Goal: Task Accomplishment & Management: Manage account settings

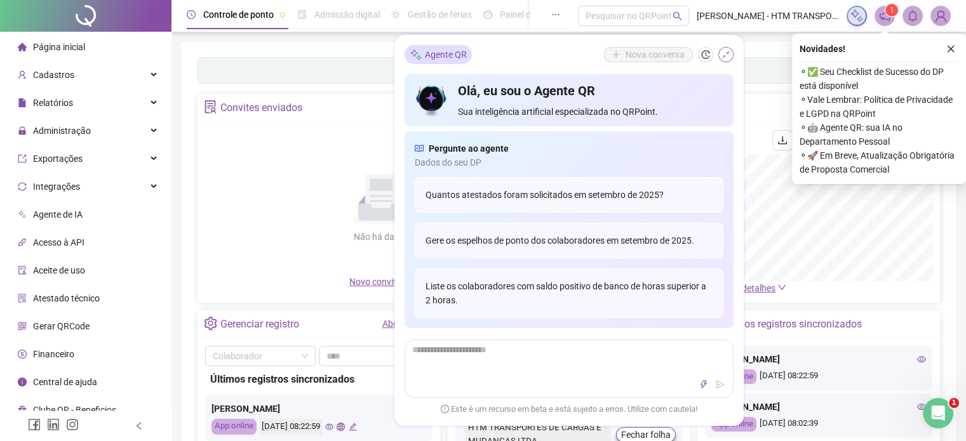
click at [723, 53] on icon "shrink" at bounding box center [725, 54] width 9 height 9
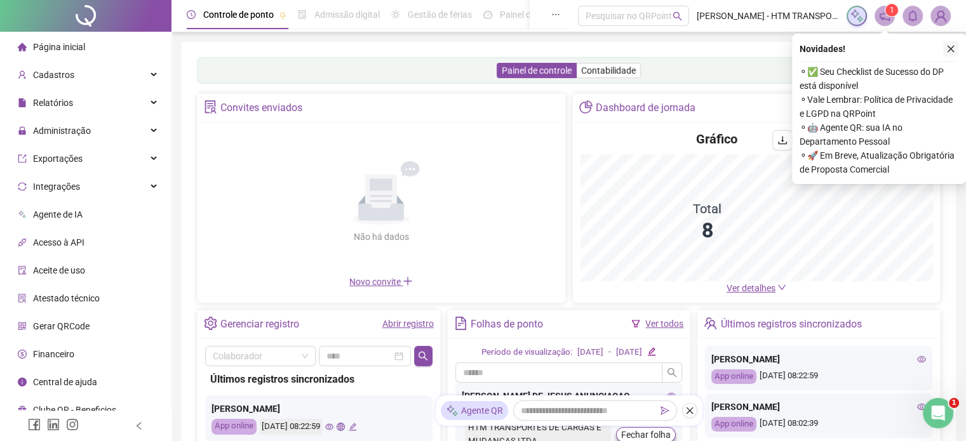
click at [952, 43] on button "button" at bounding box center [950, 48] width 15 height 15
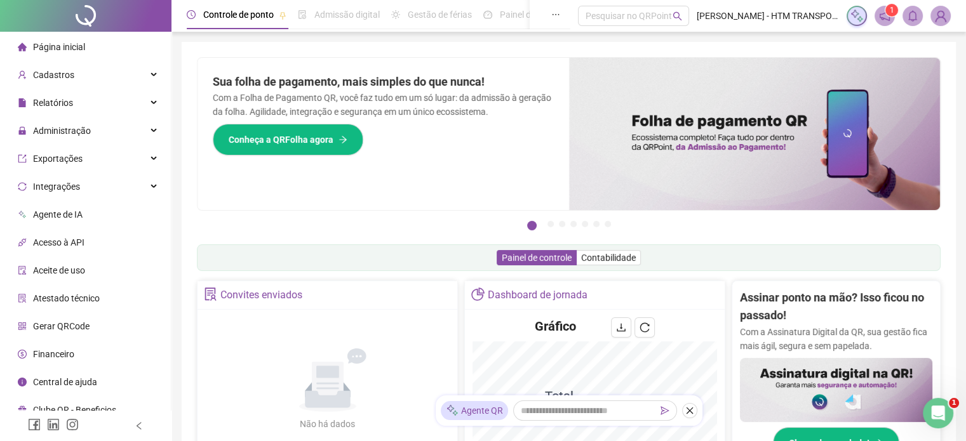
click at [952, 52] on div "Pague o QRPoint com Cartão de Crédito Sua assinatura: mais segurança, prática e…" at bounding box center [569, 407] width 774 height 730
click at [69, 128] on span "Administração" at bounding box center [62, 131] width 58 height 10
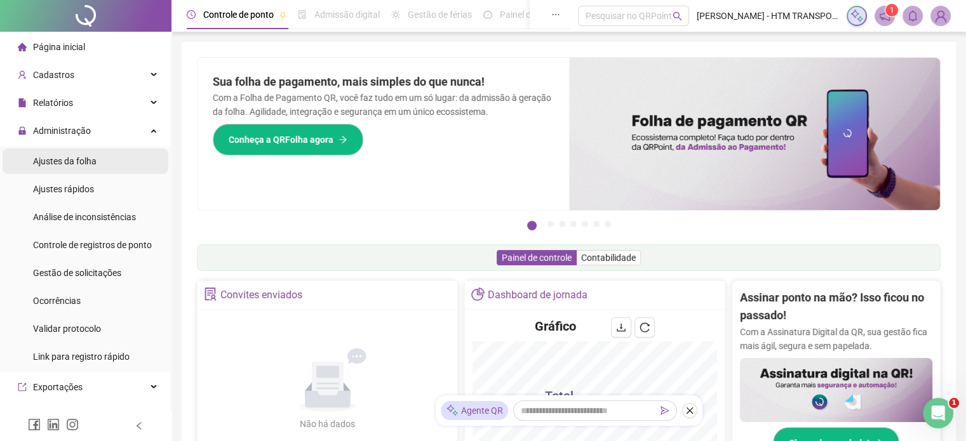
click at [37, 162] on span "Ajustes da folha" at bounding box center [64, 161] width 63 height 10
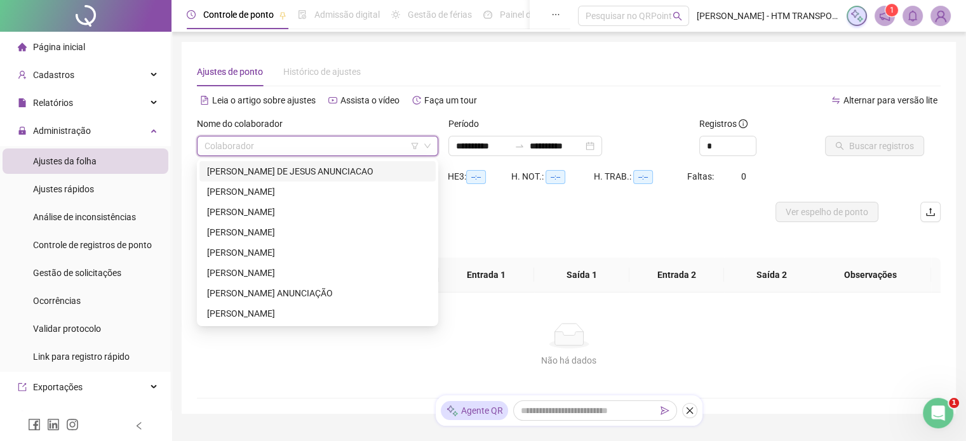
click at [363, 142] on input "search" at bounding box center [311, 146] width 215 height 19
click at [312, 177] on div "AILTON BARROS DE JESUS ANUNCIACAO" at bounding box center [317, 171] width 221 height 14
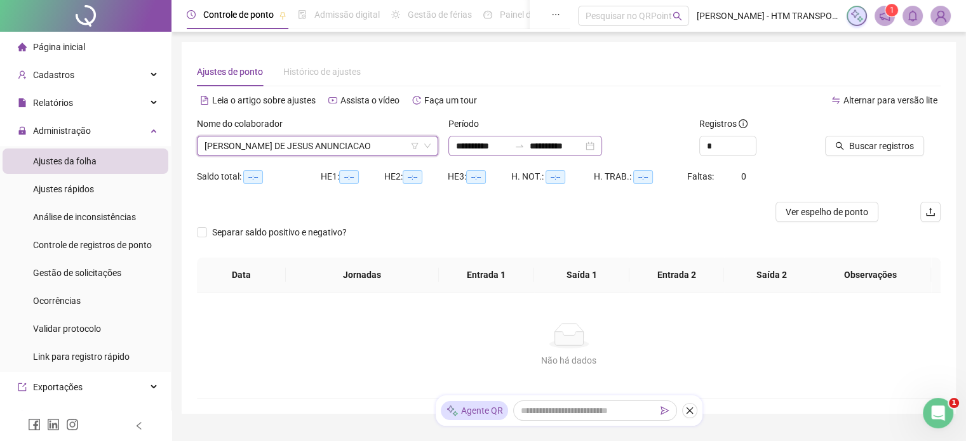
click at [602, 145] on div "**********" at bounding box center [525, 146] width 154 height 20
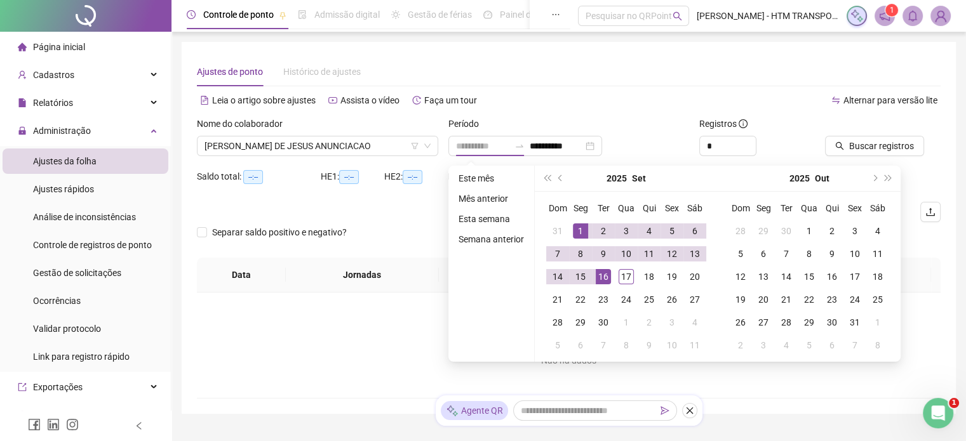
click at [578, 230] on div "1" at bounding box center [580, 230] width 15 height 15
type input "**********"
click at [623, 275] on div "17" at bounding box center [625, 276] width 15 height 15
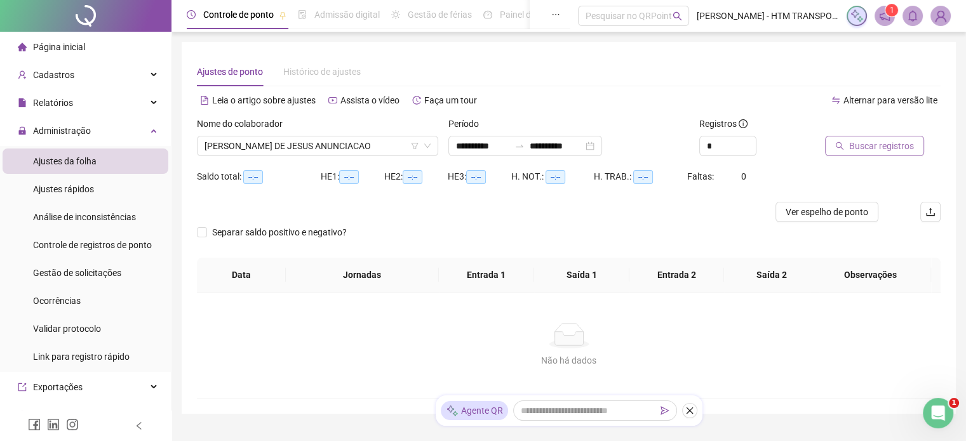
click at [874, 149] on span "Buscar registros" at bounding box center [881, 146] width 65 height 14
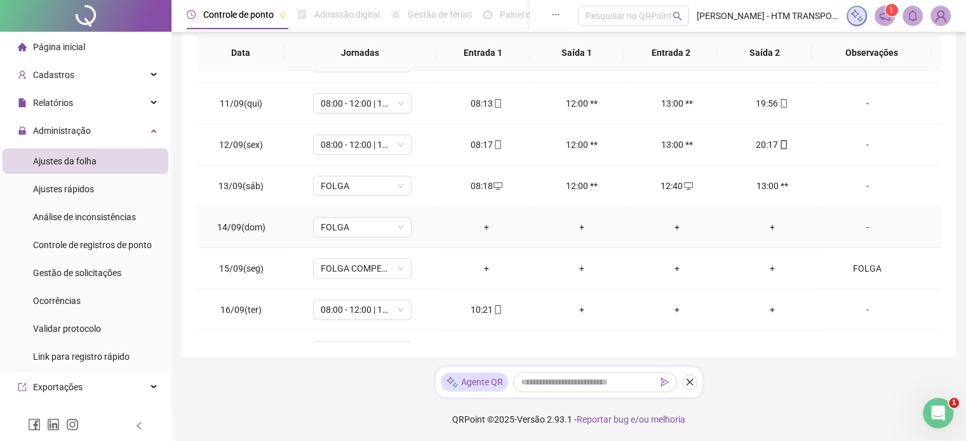
scroll to position [428, 0]
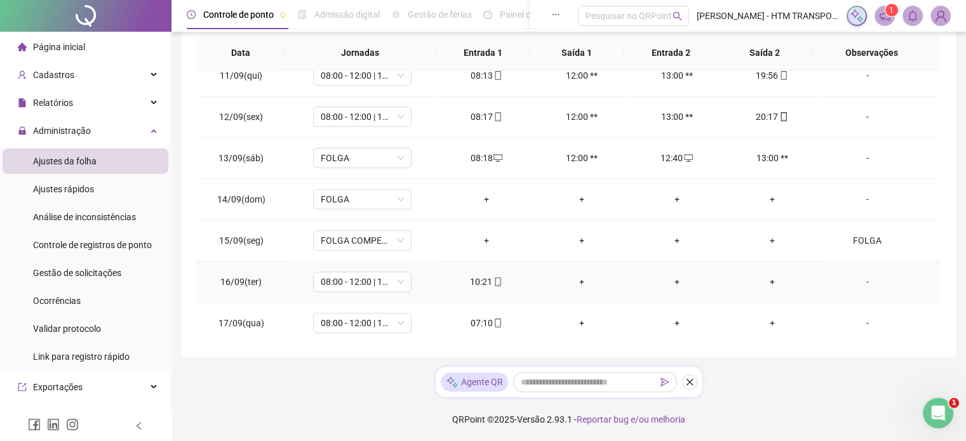
click at [767, 283] on div "+" at bounding box center [772, 282] width 75 height 14
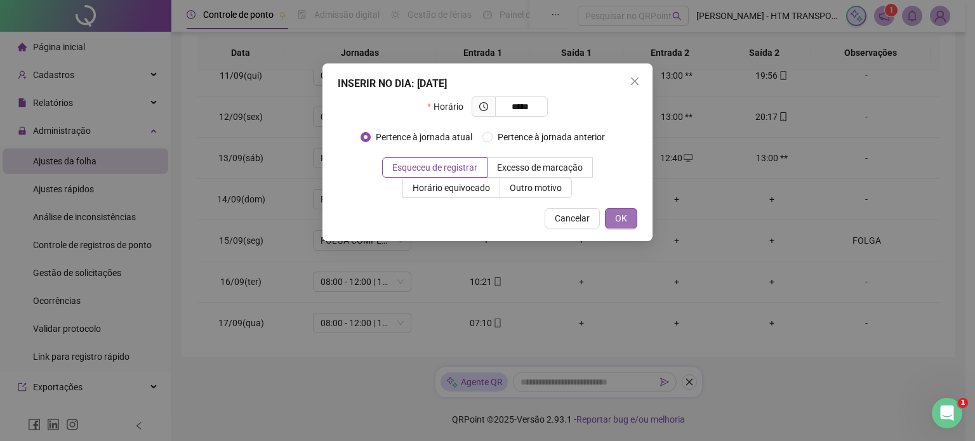
type input "*****"
click at [623, 224] on span "OK" at bounding box center [621, 218] width 12 height 14
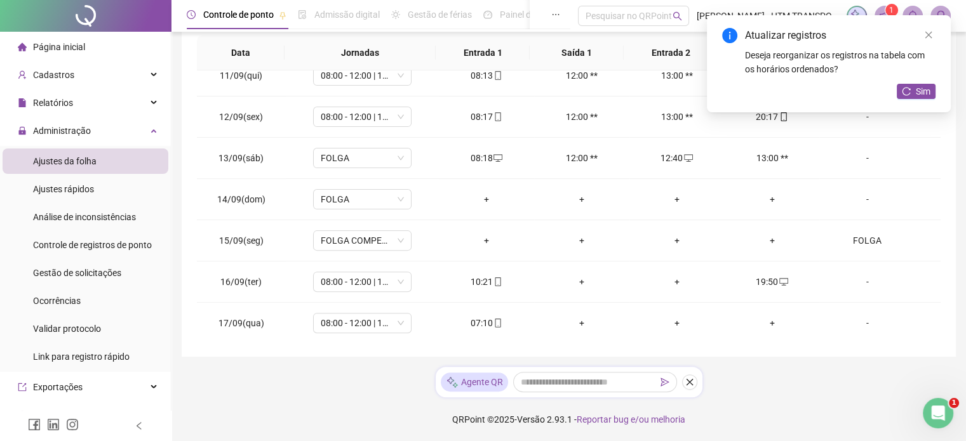
click at [898, 84] on button "Sim" at bounding box center [915, 91] width 39 height 15
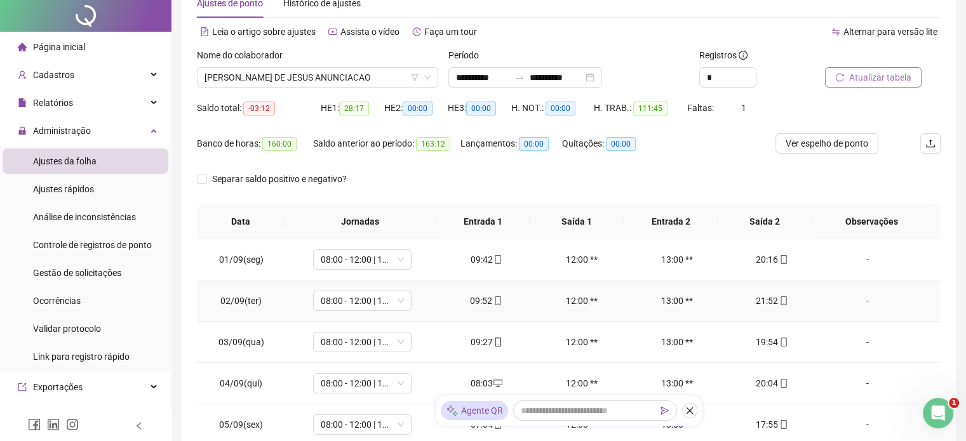
scroll to position [0, 0]
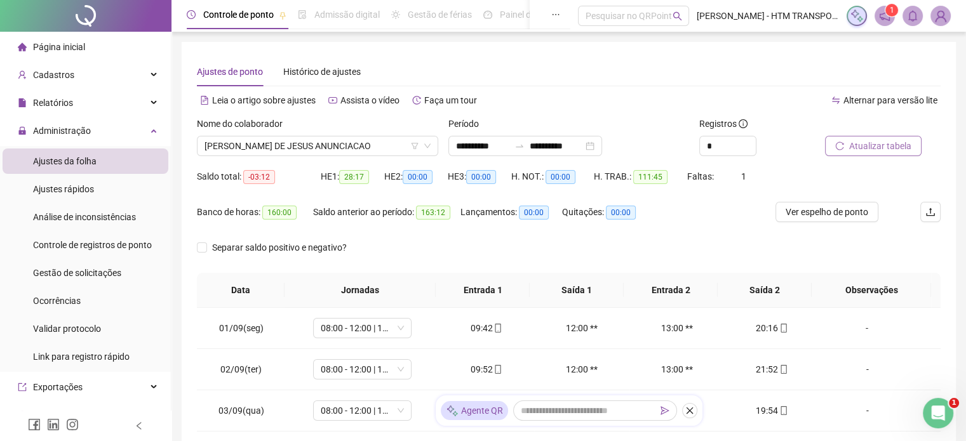
click at [856, 135] on div at bounding box center [867, 126] width 84 height 19
click at [850, 144] on span "Atualizar tabela" at bounding box center [880, 146] width 62 height 14
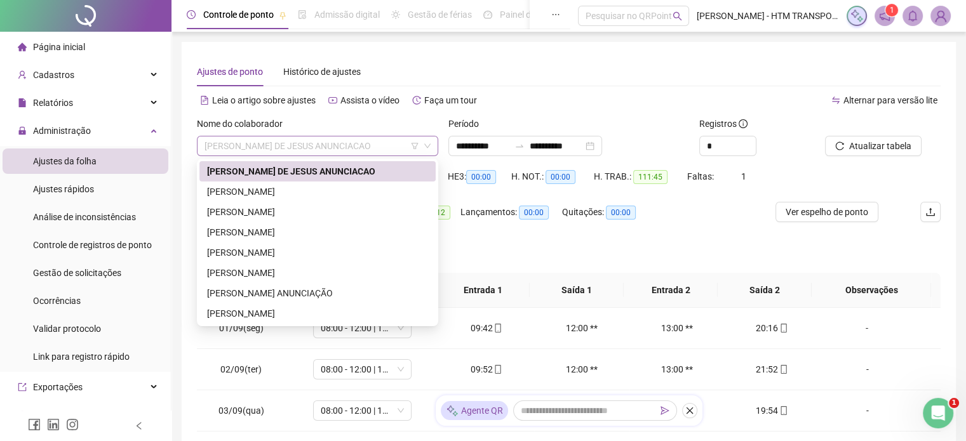
click at [383, 149] on span "AILTON BARROS DE JESUS ANUNCIACAO" at bounding box center [317, 146] width 226 height 19
click at [293, 196] on div "IVAN PEREIRA SOARES" at bounding box center [317, 192] width 221 height 14
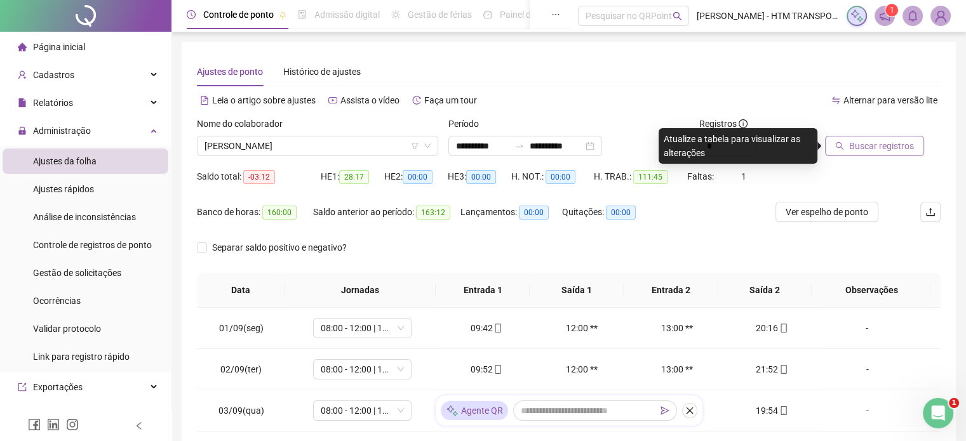
click at [858, 150] on span "Buscar registros" at bounding box center [881, 146] width 65 height 14
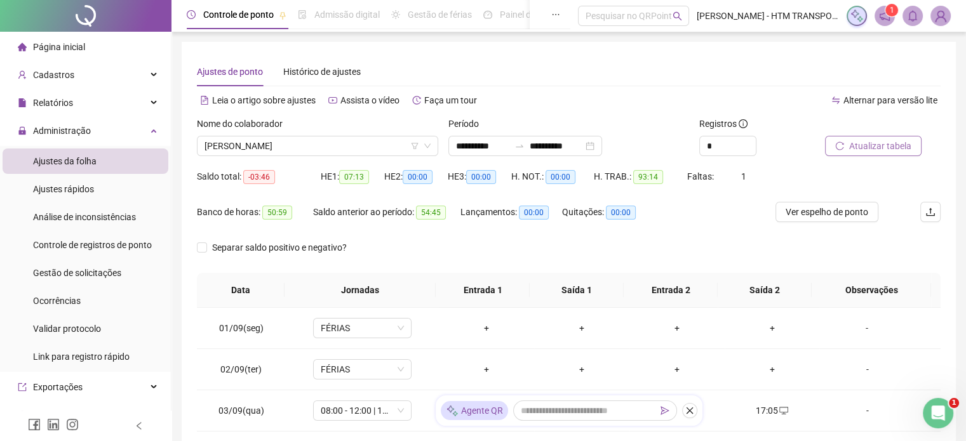
click at [862, 149] on span "Atualizar tabela" at bounding box center [880, 146] width 62 height 14
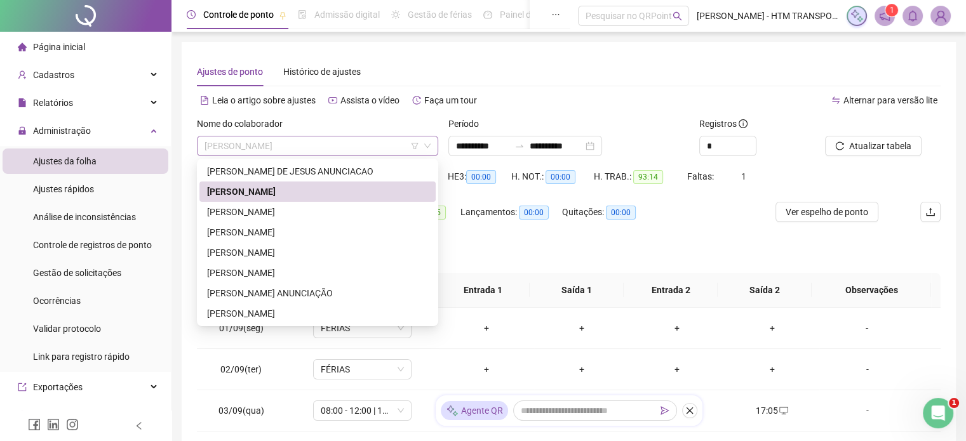
click at [322, 144] on span "IVAN PEREIRA SOARES" at bounding box center [317, 146] width 226 height 19
click at [240, 208] on div "JORGE PORFIRIO COSTA" at bounding box center [317, 212] width 221 height 14
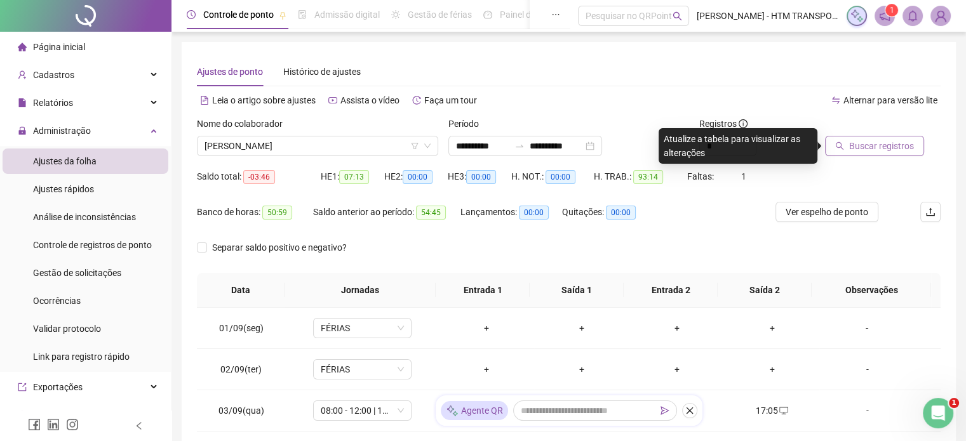
click at [883, 149] on span "Buscar registros" at bounding box center [881, 146] width 65 height 14
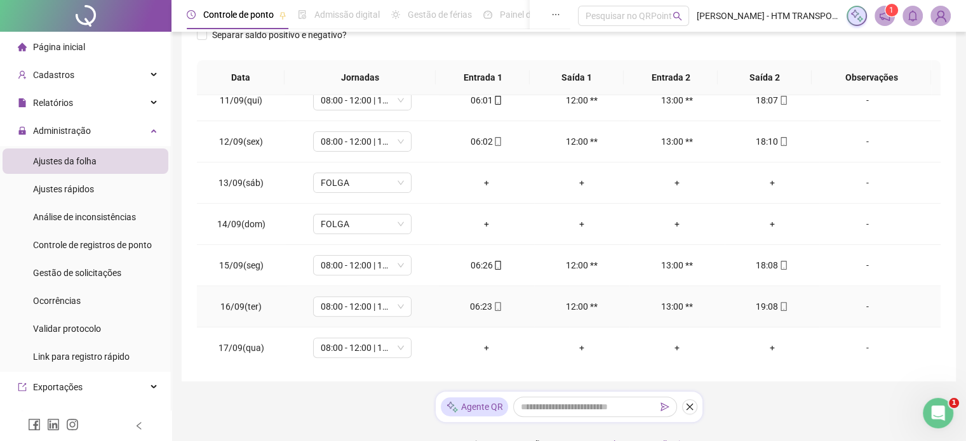
scroll to position [237, 0]
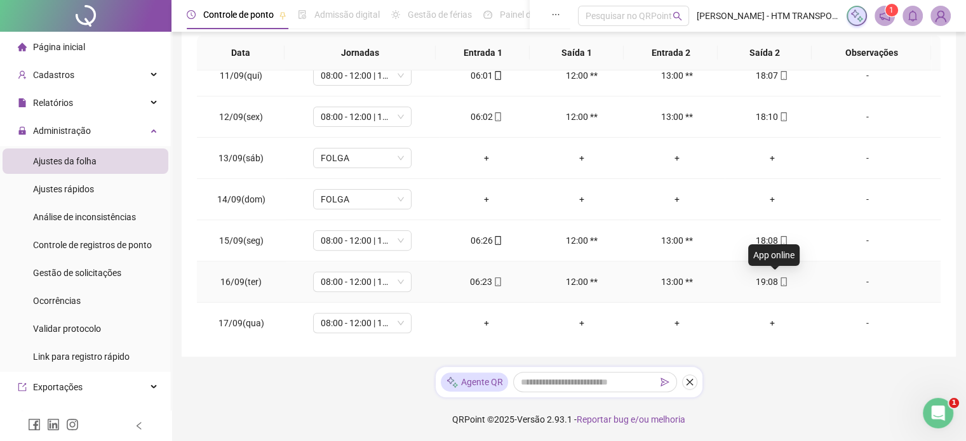
click at [779, 277] on icon "mobile" at bounding box center [783, 281] width 9 height 9
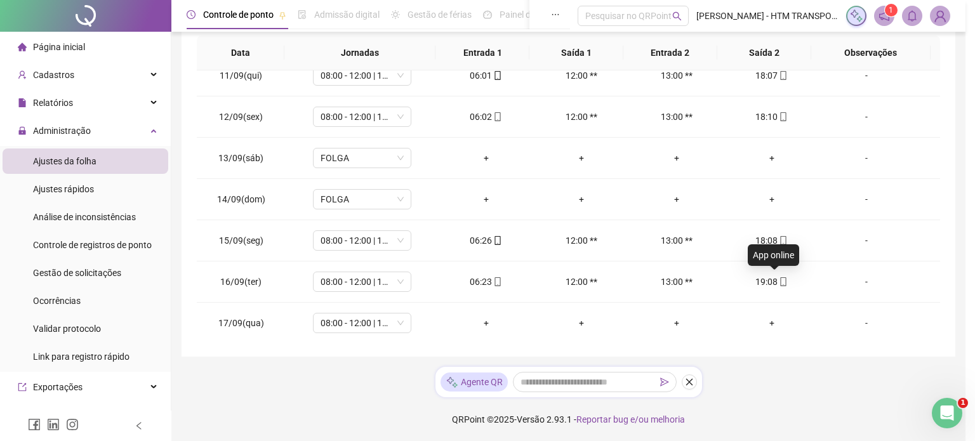
type input "**********"
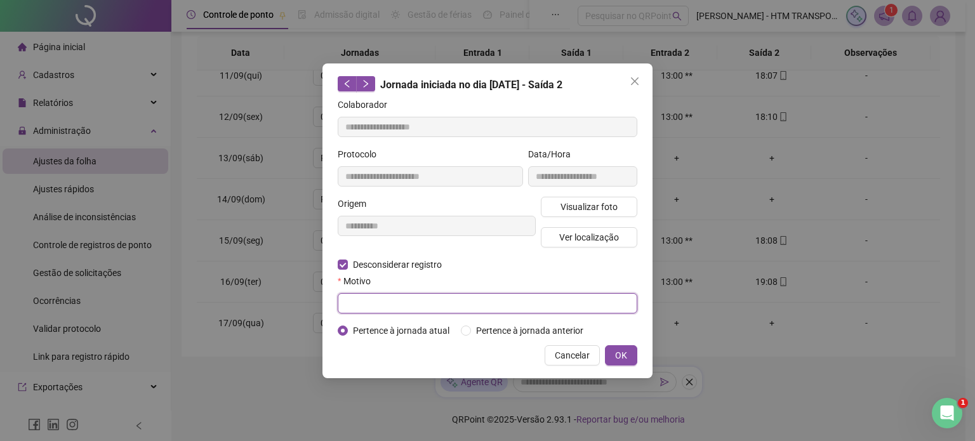
click at [378, 300] on input "text" at bounding box center [488, 303] width 300 height 20
type input "**********"
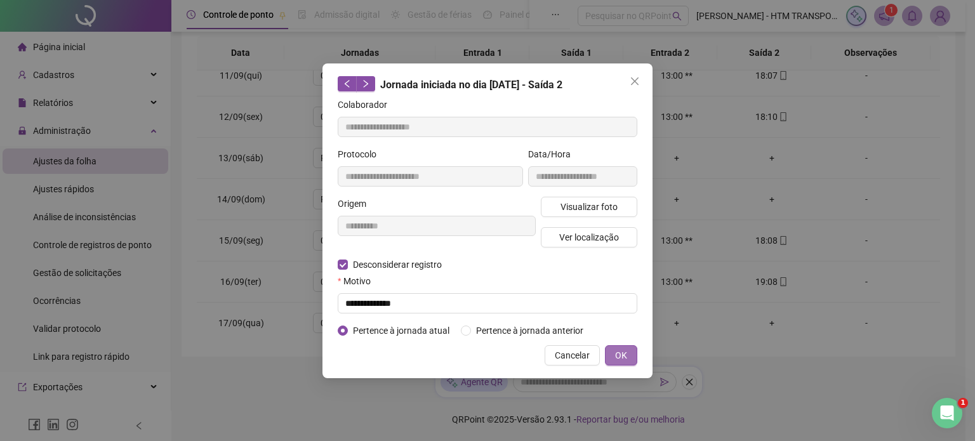
click at [624, 358] on span "OK" at bounding box center [621, 356] width 12 height 14
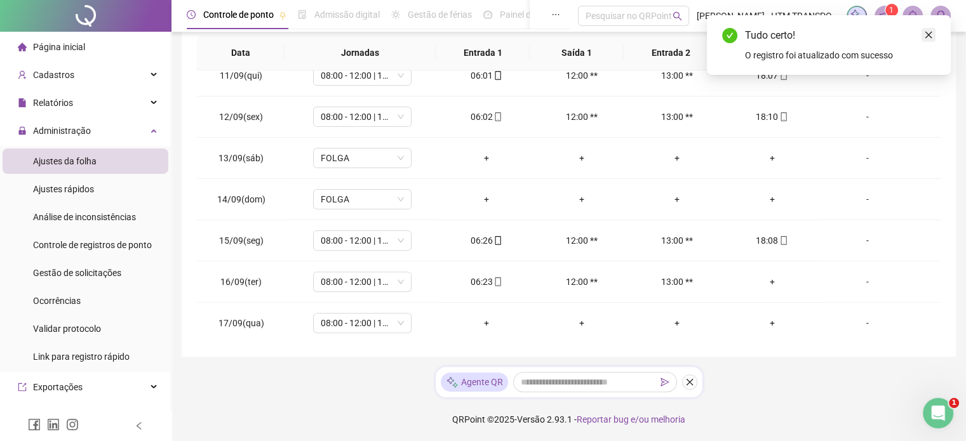
click at [932, 38] on icon "close" at bounding box center [928, 34] width 9 height 9
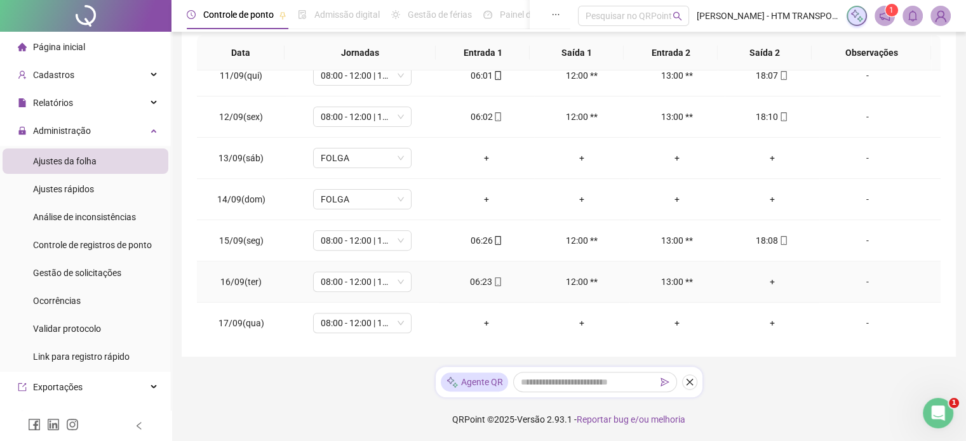
click at [763, 275] on div "+" at bounding box center [772, 282] width 75 height 14
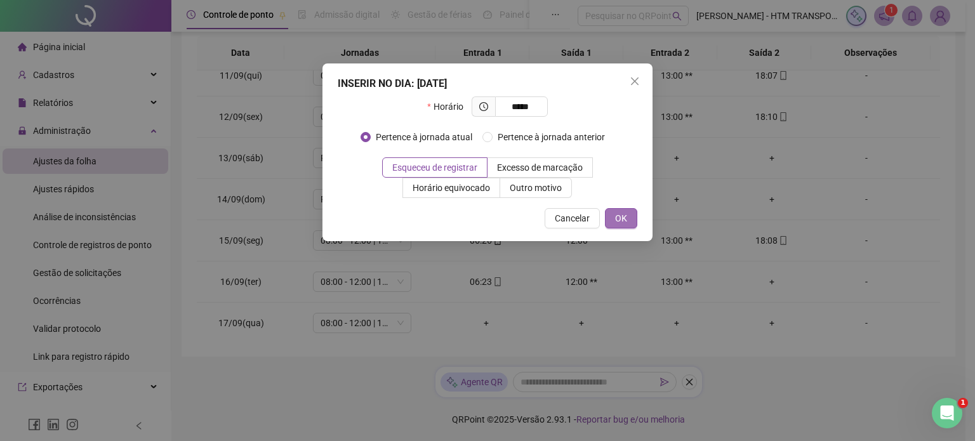
type input "*****"
click at [613, 216] on button "OK" at bounding box center [621, 218] width 32 height 20
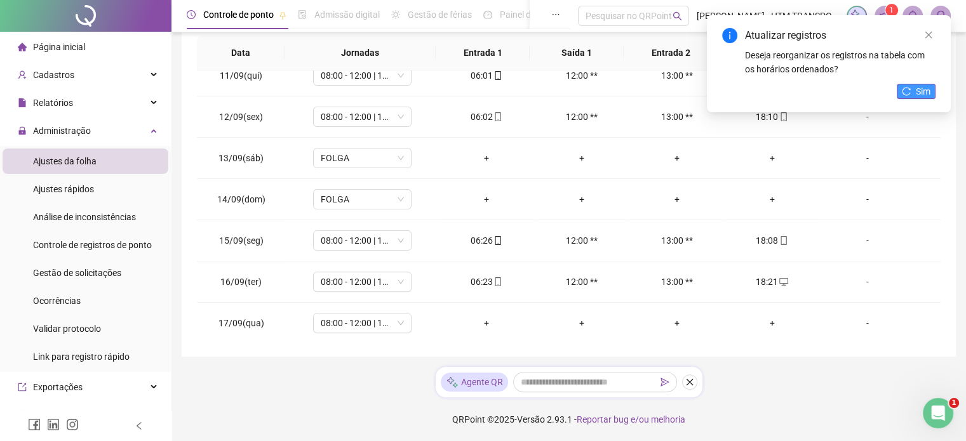
click at [906, 91] on icon "reload" at bounding box center [906, 91] width 9 height 9
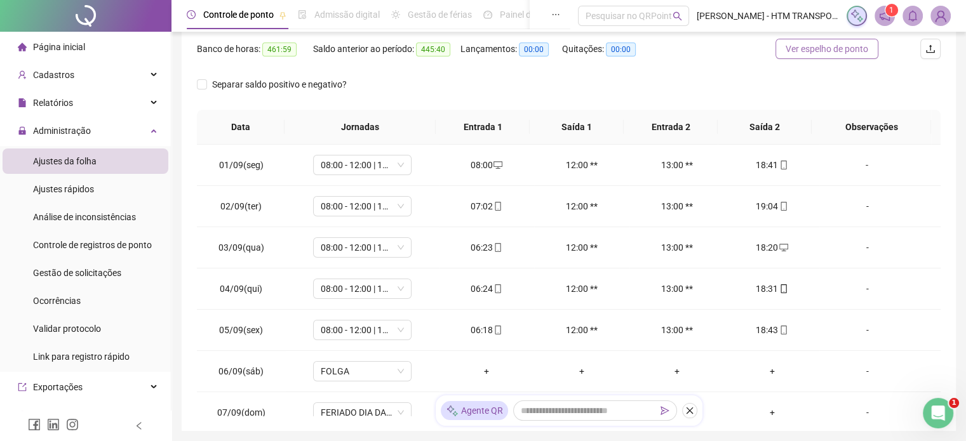
scroll to position [0, 0]
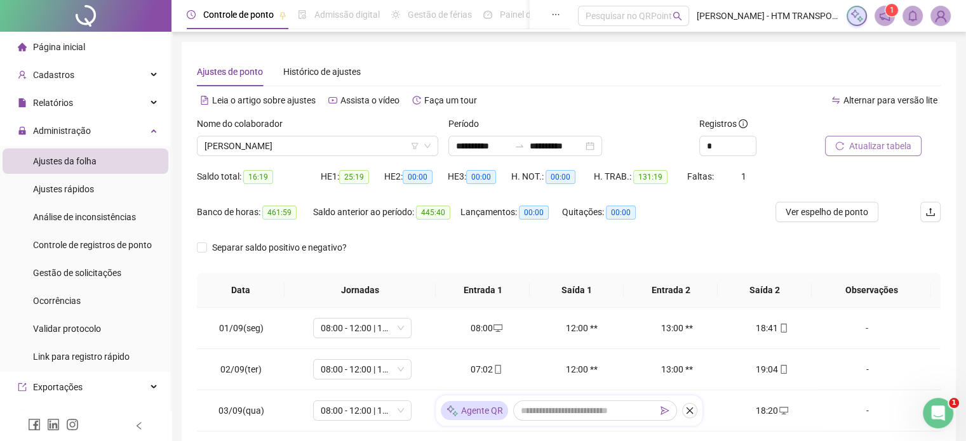
click at [878, 150] on span "Atualizar tabela" at bounding box center [880, 146] width 62 height 14
click at [378, 146] on span "JORGE PORFIRIO COSTA" at bounding box center [317, 146] width 226 height 19
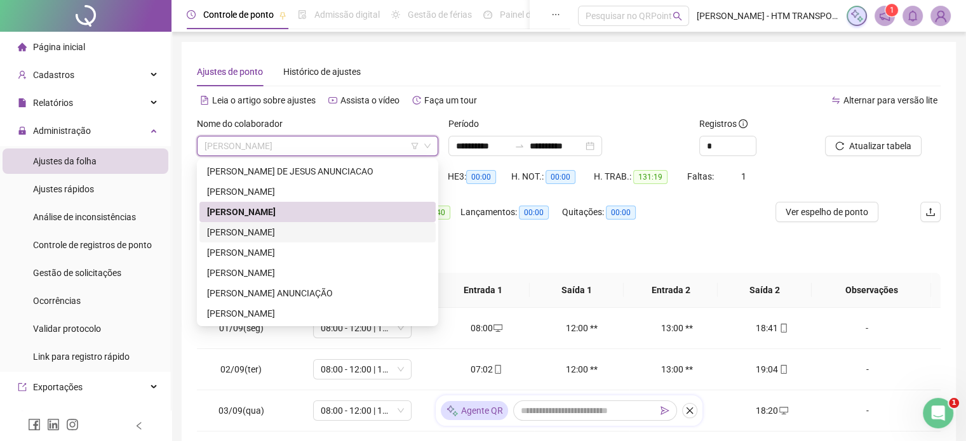
click at [276, 231] on div "MAURO ERCILIO ALVES DA SILVA" at bounding box center [317, 232] width 221 height 14
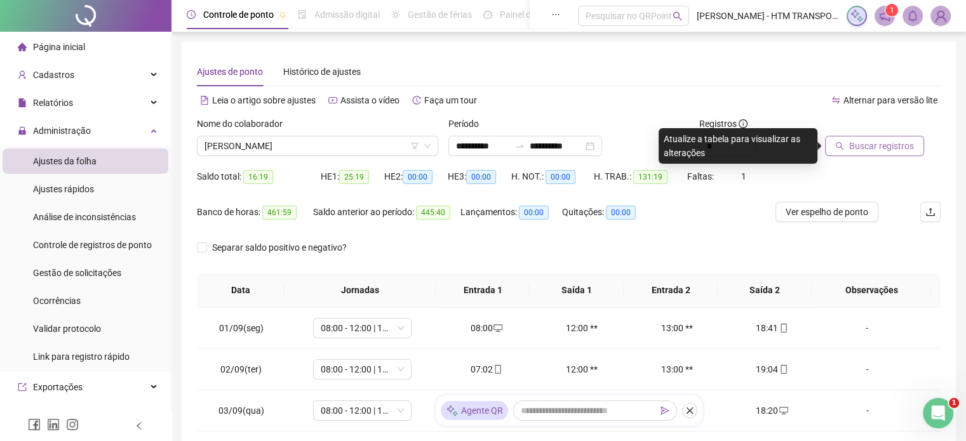
click at [866, 141] on span "Buscar registros" at bounding box center [881, 146] width 65 height 14
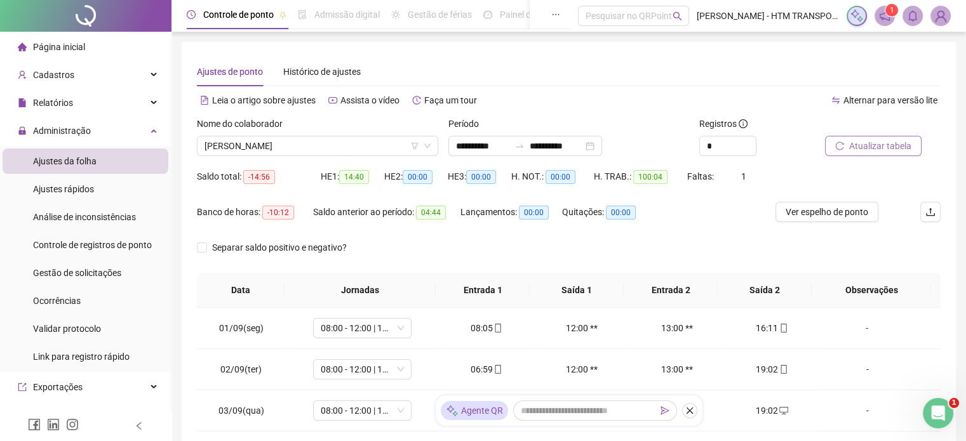
click at [866, 141] on span "Atualizar tabela" at bounding box center [880, 146] width 62 height 14
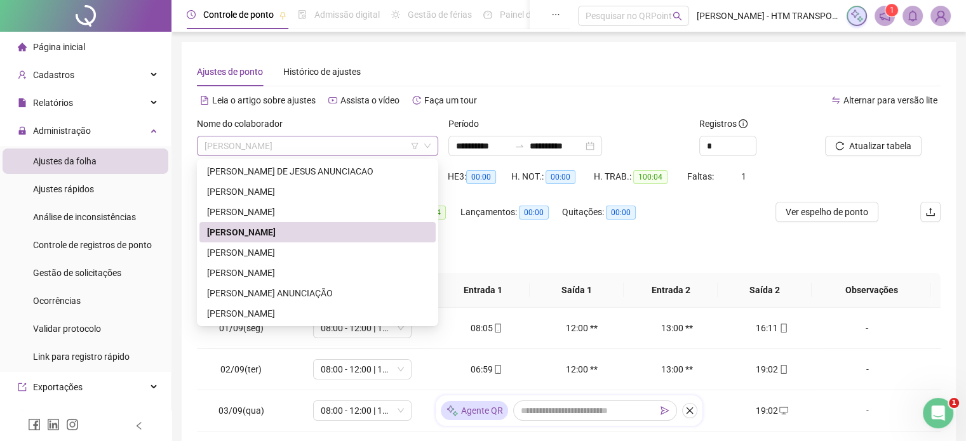
click at [361, 150] on span "MAURO ERCILIO ALVES DA SILVA" at bounding box center [317, 146] width 226 height 19
click at [255, 245] on div "PAULO SERGIO LIMA DOS SANTOS" at bounding box center [317, 253] width 236 height 20
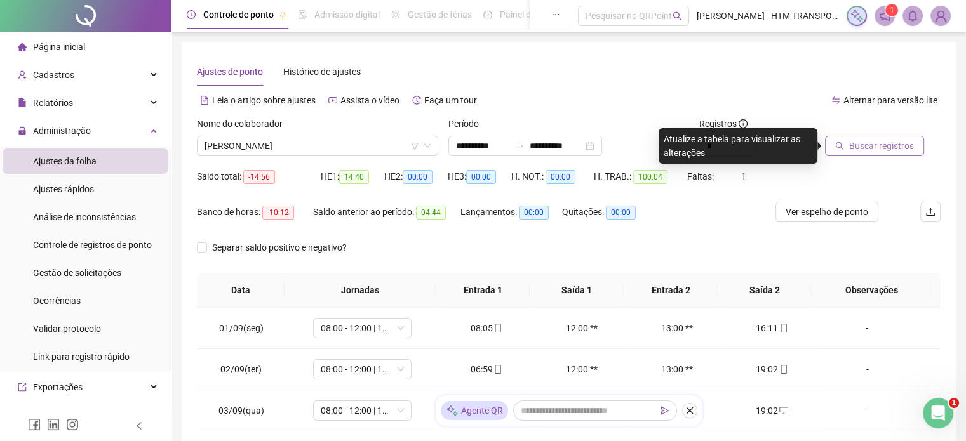
click at [875, 141] on span "Buscar registros" at bounding box center [881, 146] width 65 height 14
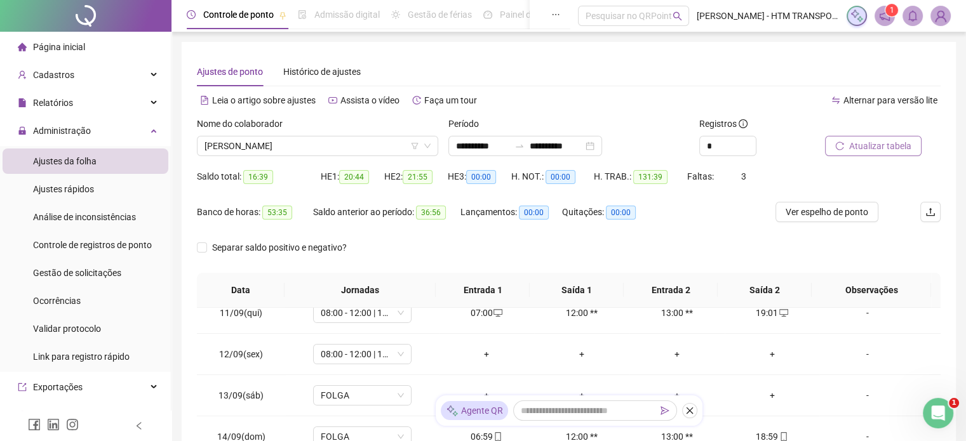
click at [869, 140] on span "Atualizar tabela" at bounding box center [880, 146] width 62 height 14
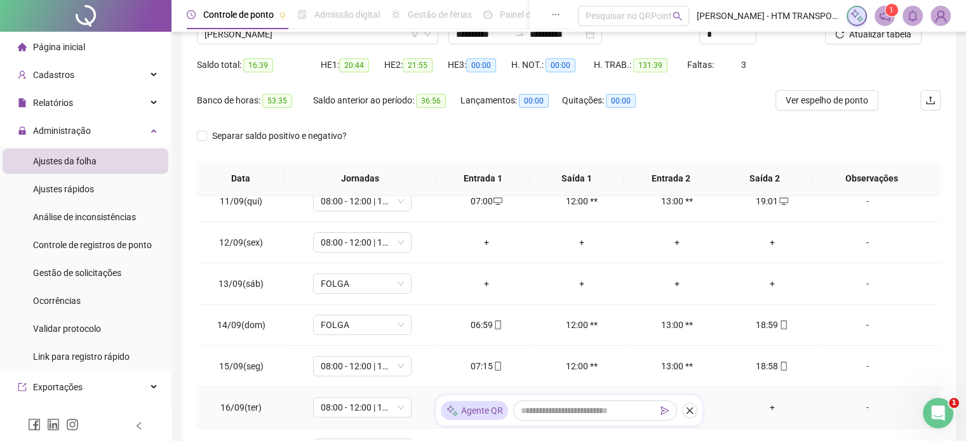
scroll to position [237, 0]
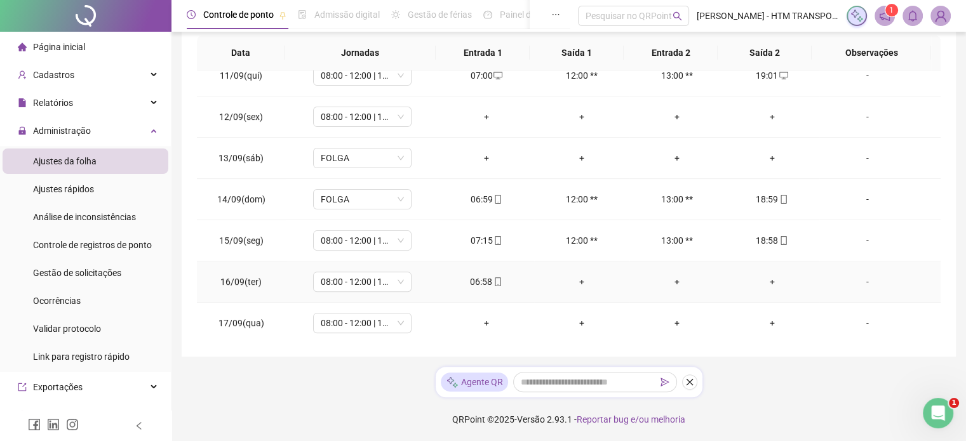
click at [762, 281] on div "+" at bounding box center [772, 282] width 75 height 14
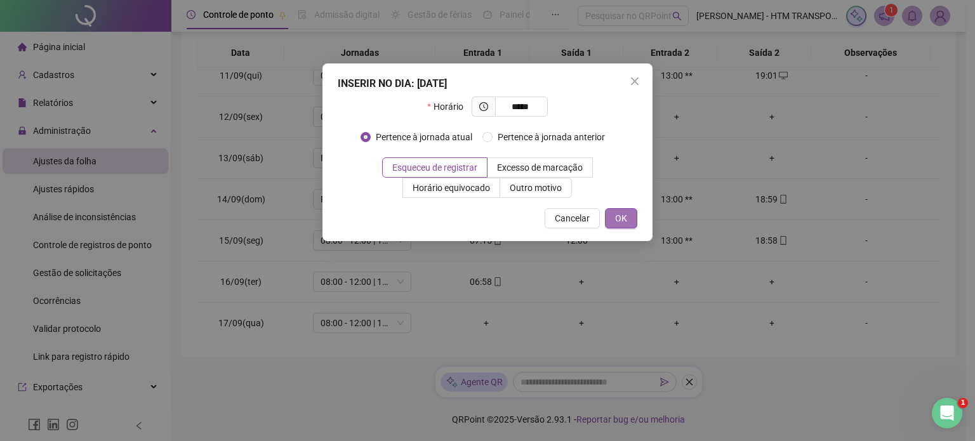
type input "*****"
click at [625, 218] on span "OK" at bounding box center [621, 218] width 12 height 14
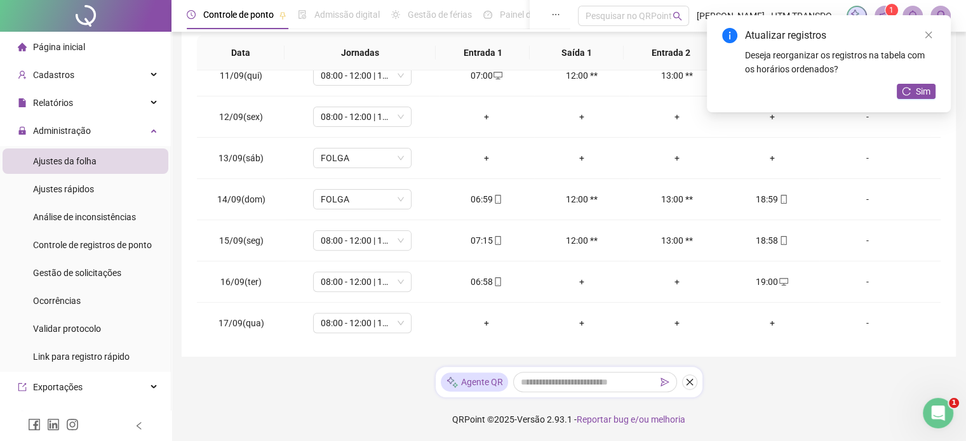
click at [928, 99] on div "Atualizar registros Deseja reorganizar os registros na tabela com os horários o…" at bounding box center [829, 63] width 244 height 97
click at [909, 97] on button "Sim" at bounding box center [915, 91] width 39 height 15
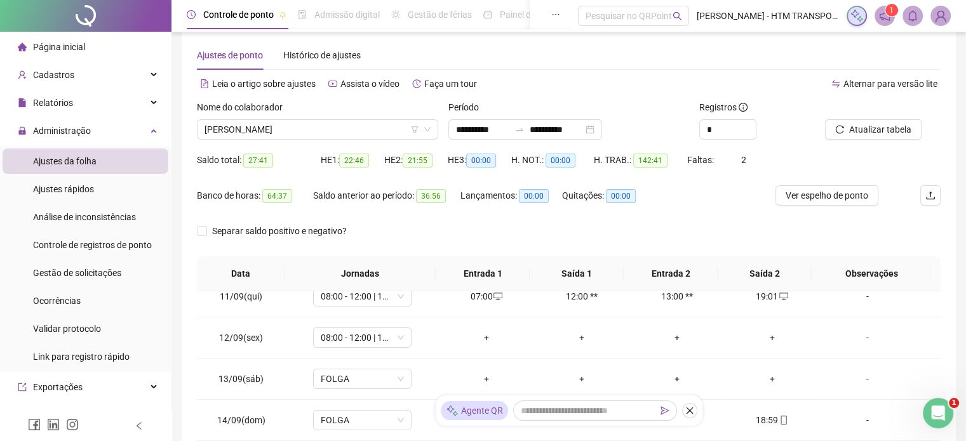
scroll to position [0, 0]
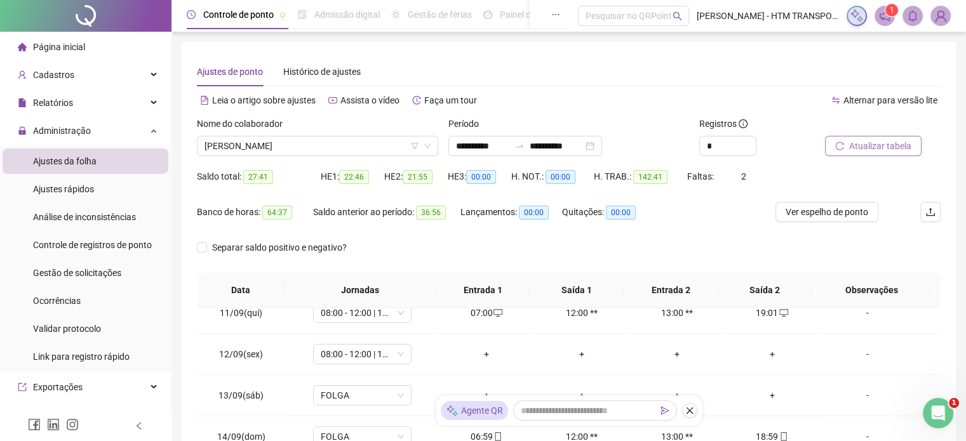
click at [853, 145] on span "Atualizar tabela" at bounding box center [880, 146] width 62 height 14
click at [387, 133] on div "Nome do colaborador" at bounding box center [317, 126] width 241 height 19
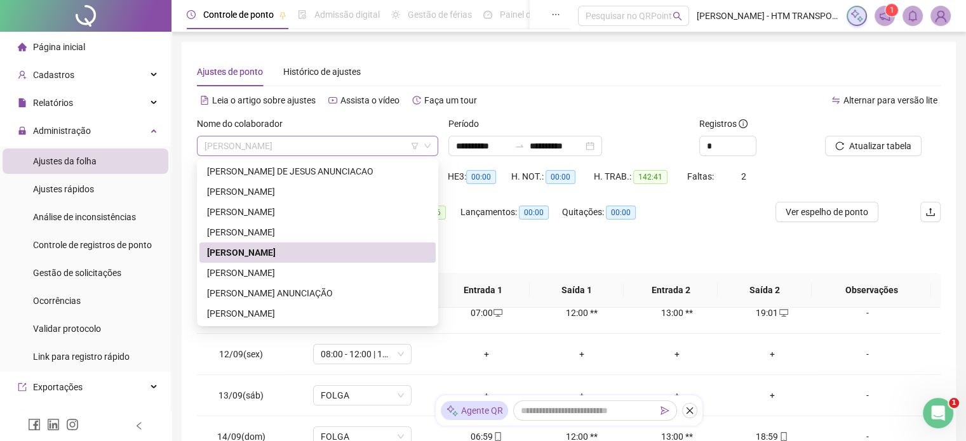
click at [387, 147] on span "PAULO SERGIO LIMA DOS SANTOS" at bounding box center [317, 146] width 226 height 19
click at [280, 263] on div "ROBERT PRADO DE SOUZA" at bounding box center [317, 273] width 236 height 20
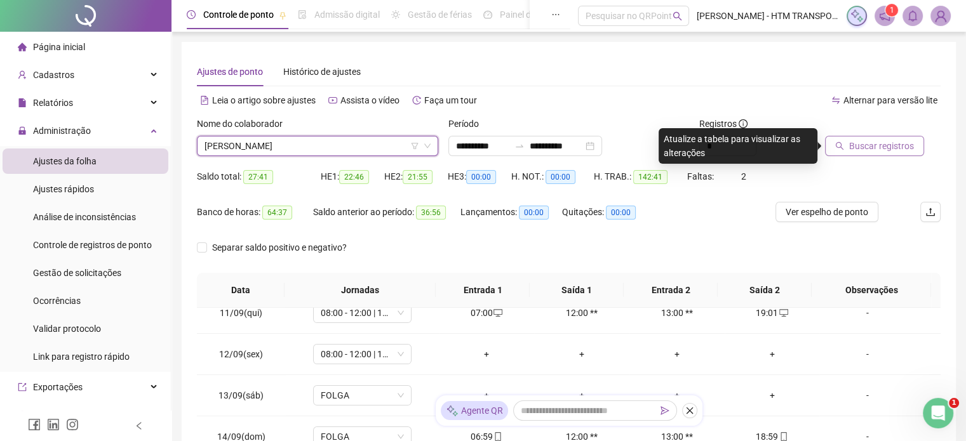
click at [871, 141] on span "Buscar registros" at bounding box center [881, 146] width 65 height 14
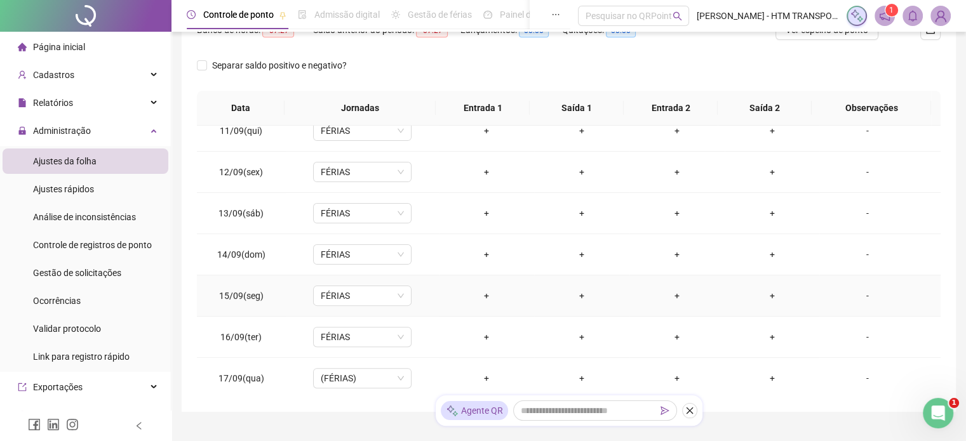
scroll to position [237, 0]
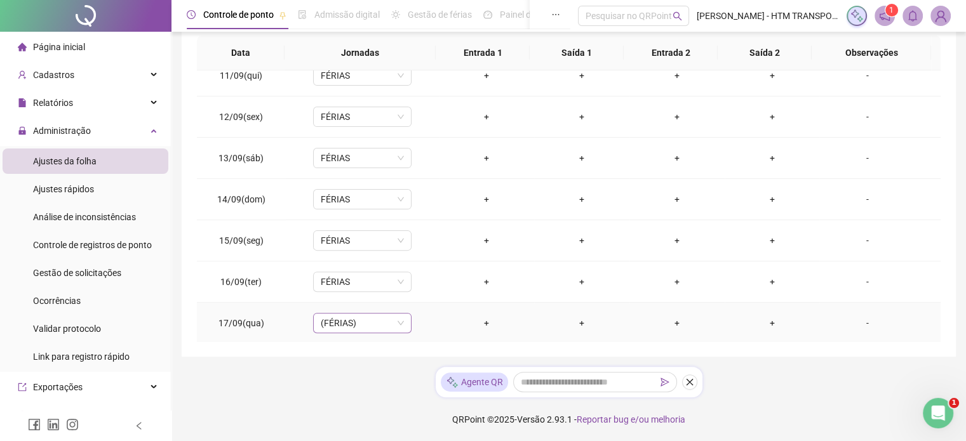
click at [403, 322] on div "(FÉRIAS)" at bounding box center [362, 323] width 98 height 20
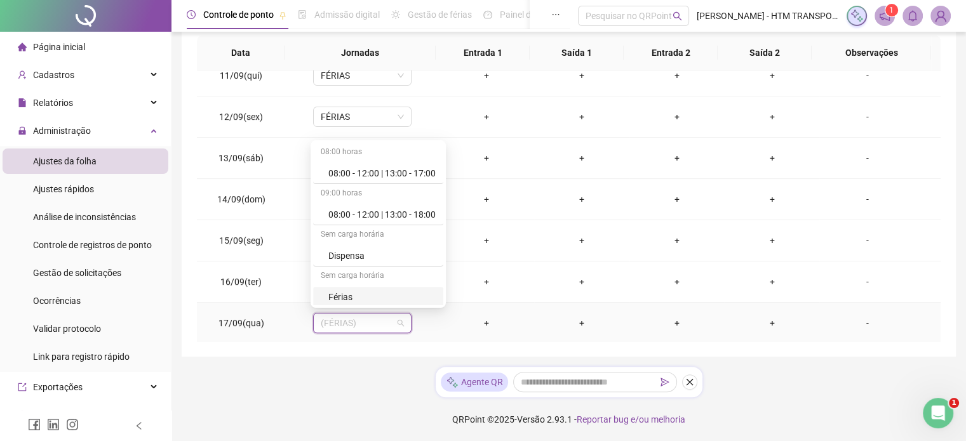
click at [380, 294] on div "Férias" at bounding box center [381, 297] width 107 height 14
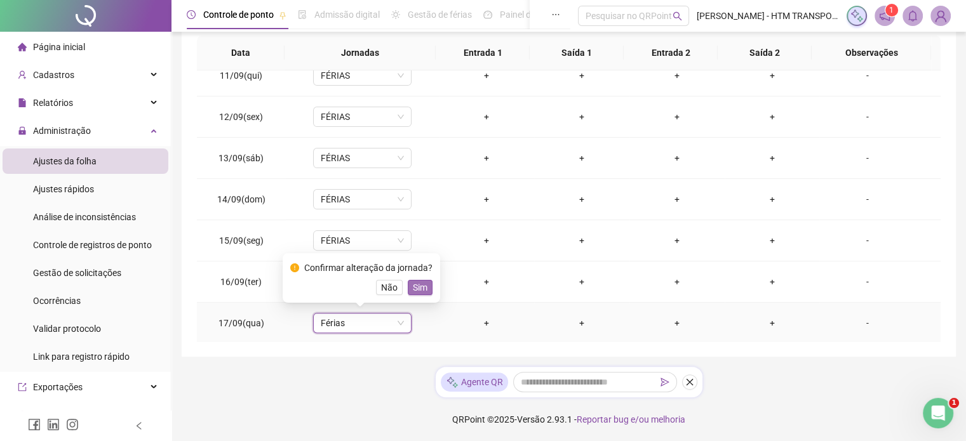
click at [420, 291] on span "Sim" at bounding box center [420, 288] width 15 height 14
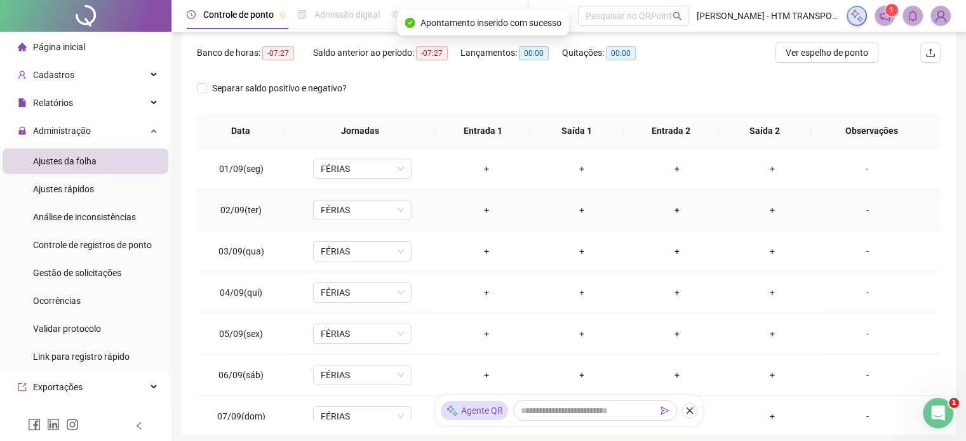
scroll to position [0, 0]
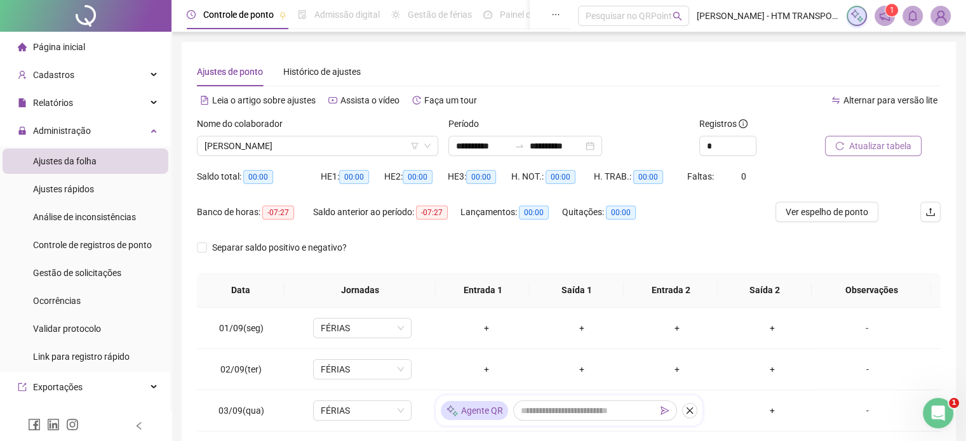
click at [846, 139] on button "Atualizar tabela" at bounding box center [873, 146] width 97 height 20
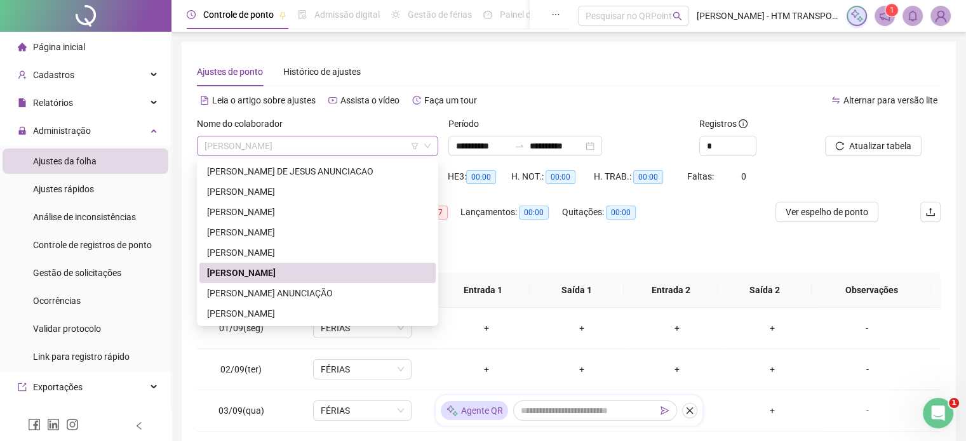
click at [354, 144] on span "ROBERT PRADO DE SOUZA" at bounding box center [317, 146] width 226 height 19
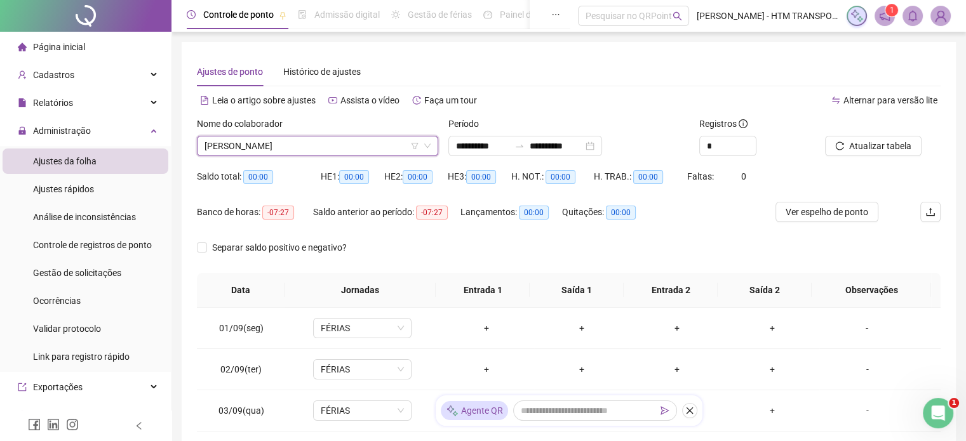
click at [352, 150] on span "ROBERT PRADO DE SOUZA" at bounding box center [317, 146] width 226 height 19
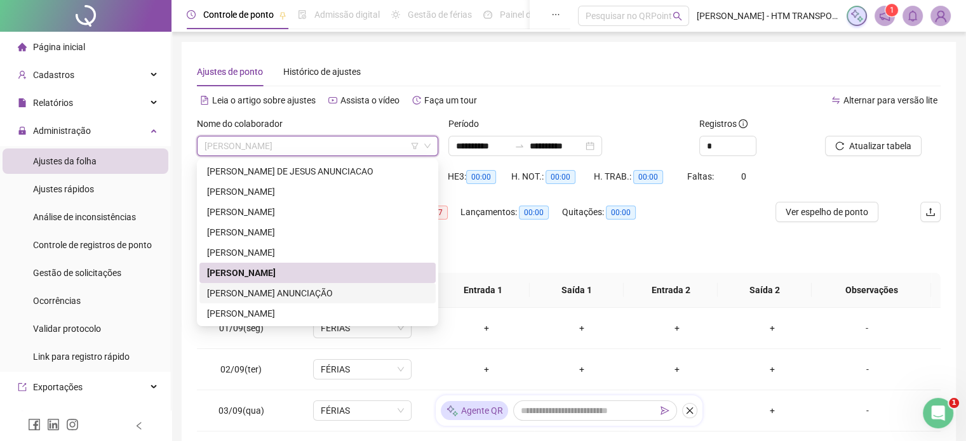
click at [259, 290] on div "SONIA CERQUEIRA SANTOS ANUNCIAÇÃO" at bounding box center [317, 293] width 221 height 14
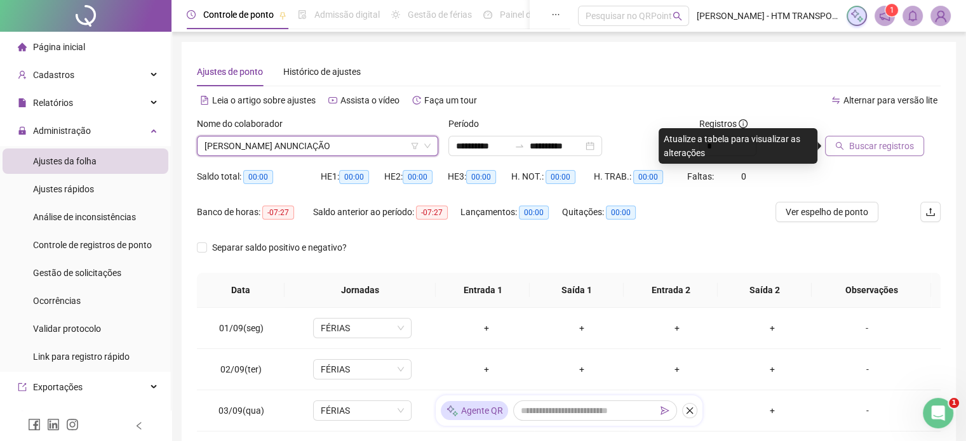
click at [868, 142] on span "Buscar registros" at bounding box center [881, 146] width 65 height 14
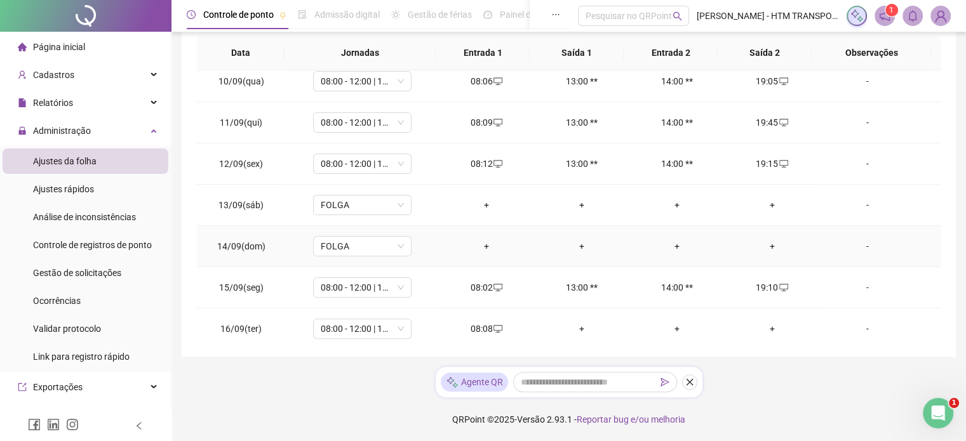
scroll to position [428, 0]
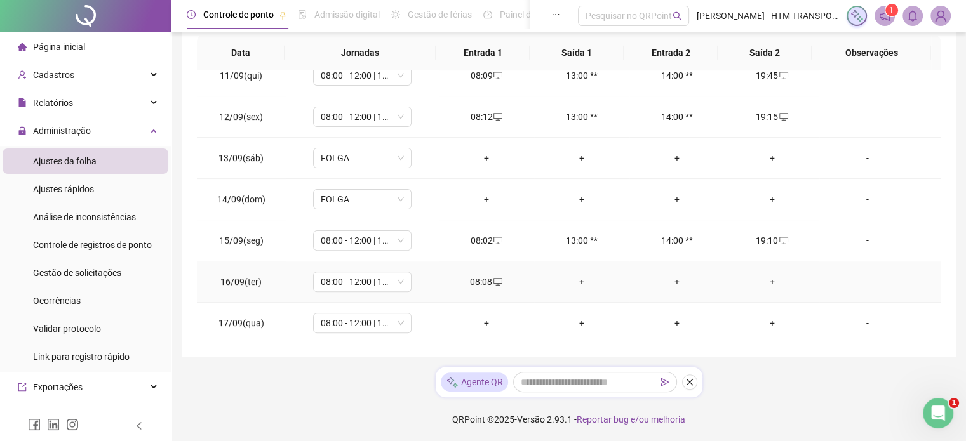
click at [768, 284] on div "+" at bounding box center [772, 282] width 75 height 14
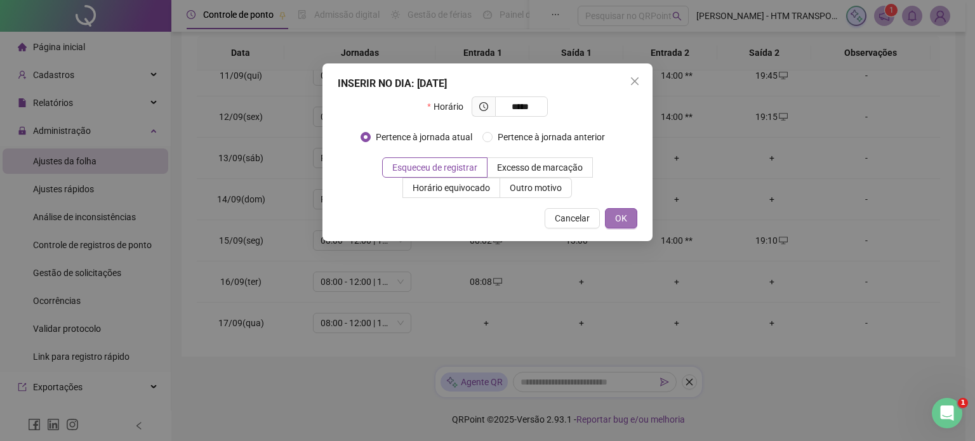
type input "*****"
click at [619, 213] on span "OK" at bounding box center [621, 218] width 12 height 14
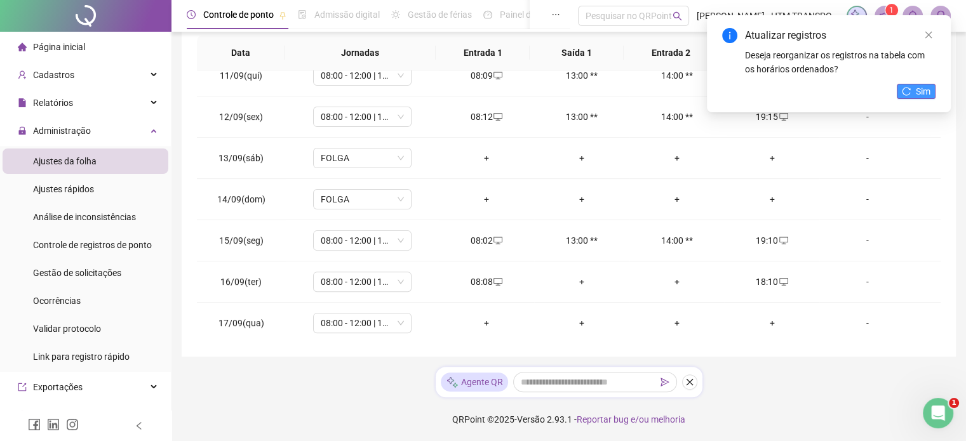
click at [906, 96] on button "Sim" at bounding box center [915, 91] width 39 height 15
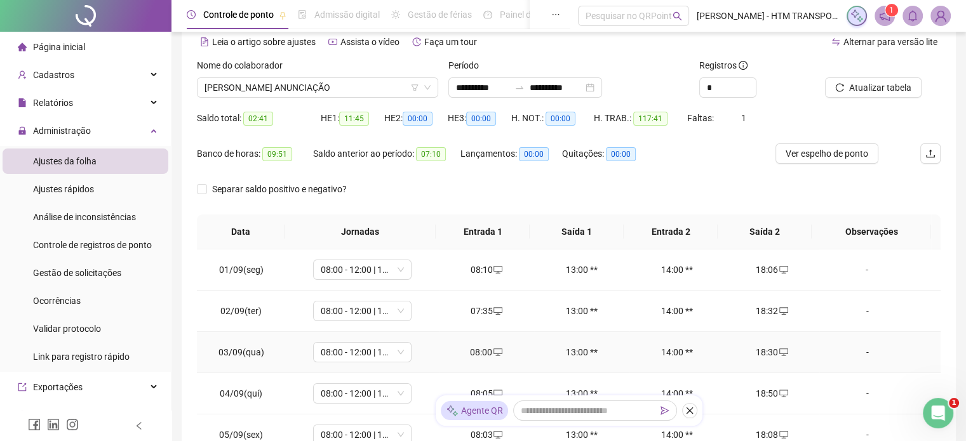
scroll to position [0, 0]
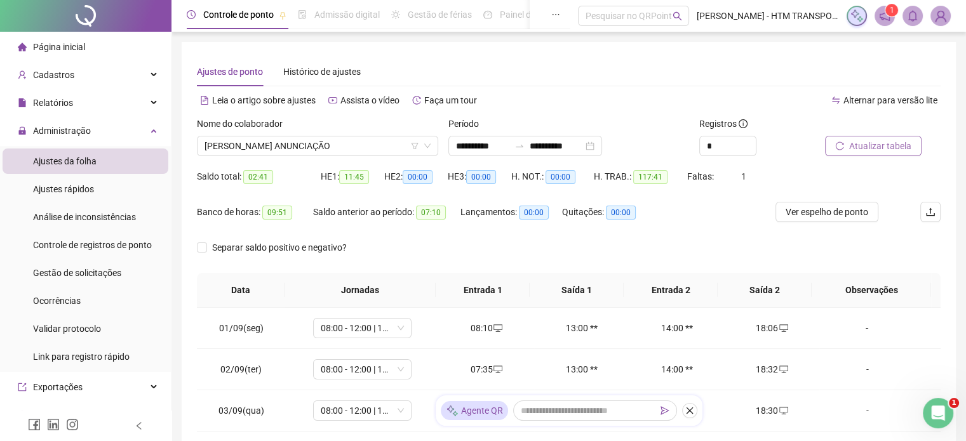
click at [874, 143] on span "Atualizar tabela" at bounding box center [880, 146] width 62 height 14
click at [389, 147] on span "SONIA CERQUEIRA SANTOS ANUNCIAÇÃO" at bounding box center [317, 146] width 226 height 19
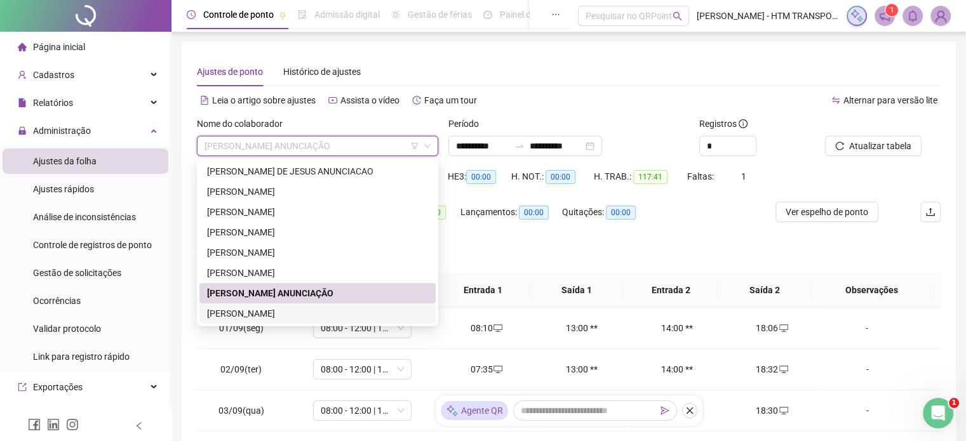
click at [237, 312] on div "UELSON MOREIRA DE SOUZA" at bounding box center [317, 314] width 221 height 14
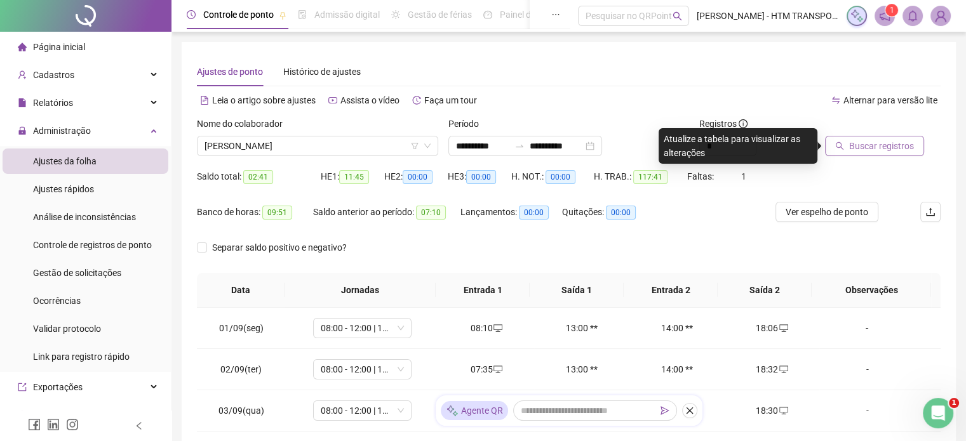
click at [859, 147] on span "Buscar registros" at bounding box center [881, 146] width 65 height 14
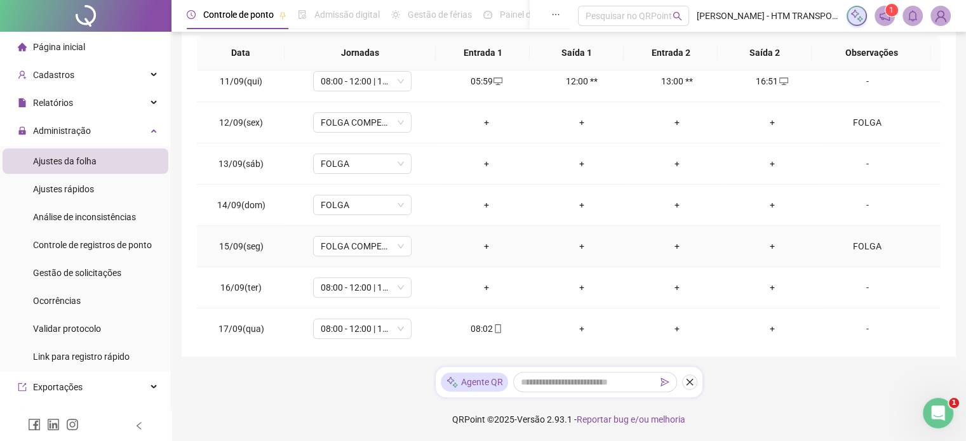
scroll to position [428, 0]
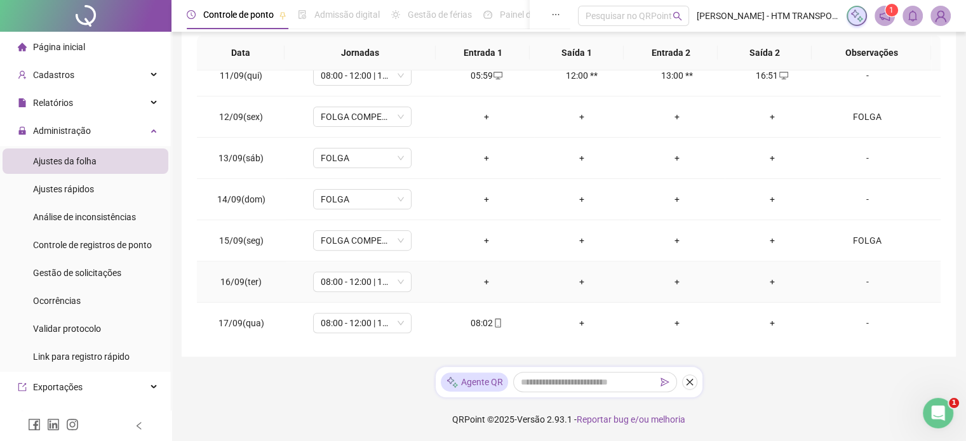
click at [483, 281] on div "+" at bounding box center [486, 282] width 75 height 14
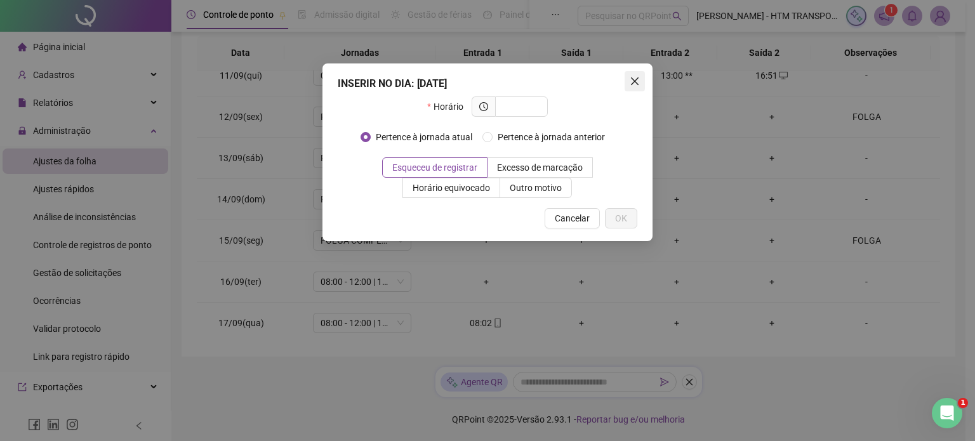
click at [637, 77] on icon "close" at bounding box center [635, 81] width 10 height 10
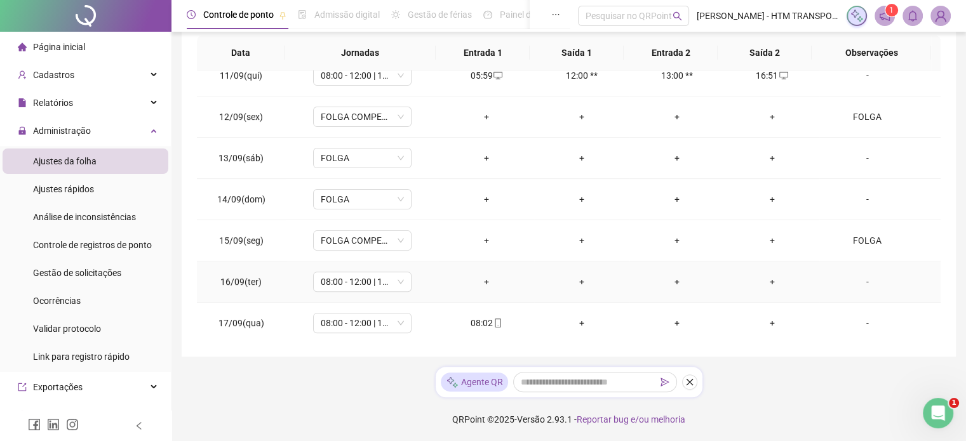
click at [857, 276] on div "-" at bounding box center [866, 282] width 75 height 14
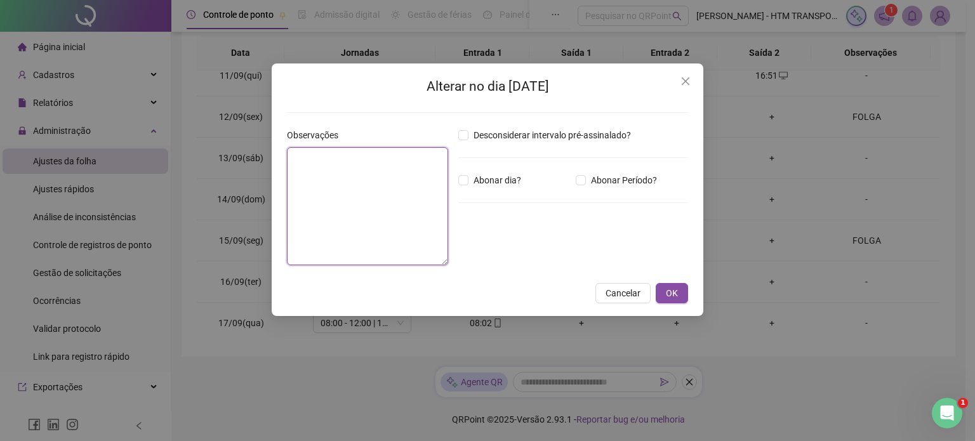
click at [414, 183] on textarea at bounding box center [367, 206] width 161 height 118
type textarea "*****"
click at [683, 295] on button "OK" at bounding box center [672, 293] width 32 height 20
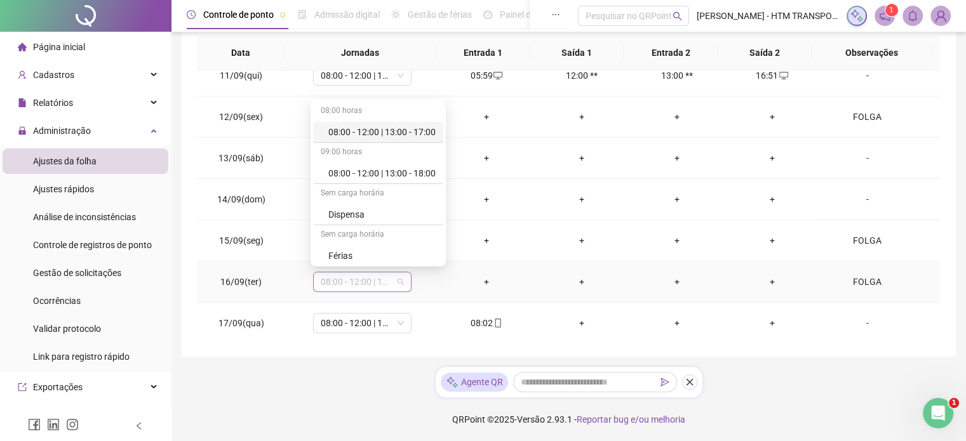
click at [397, 274] on span "08:00 - 12:00 | 13:00 - 18:00" at bounding box center [362, 281] width 83 height 19
click at [349, 253] on div "Férias" at bounding box center [381, 256] width 107 height 14
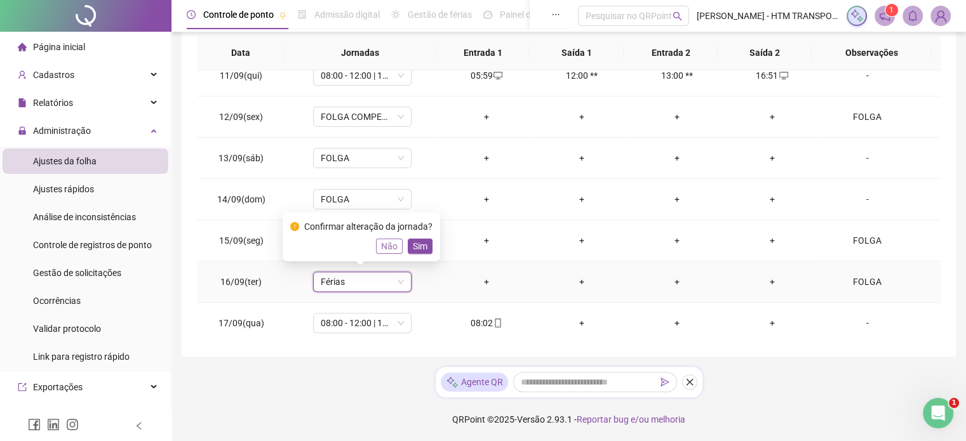
click at [389, 241] on span "Não" at bounding box center [389, 246] width 17 height 14
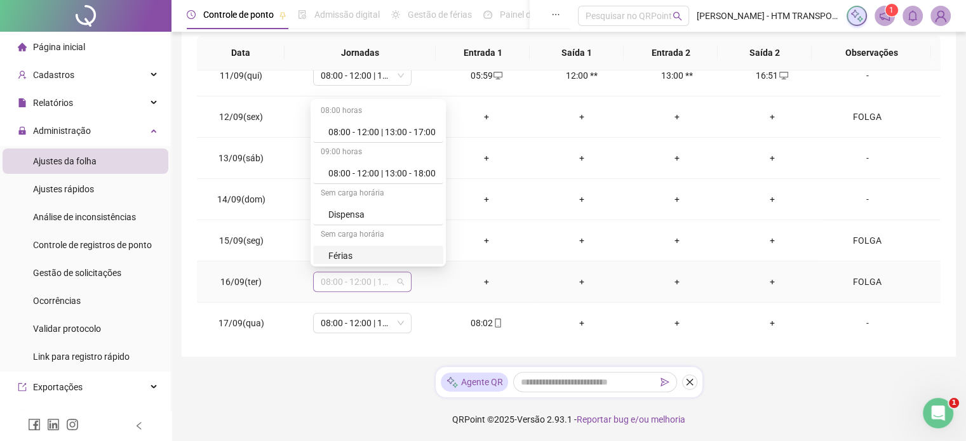
click at [403, 284] on div "08:00 - 12:00 | 13:00 - 18:00" at bounding box center [362, 282] width 98 height 20
click at [370, 208] on div "Folga compensatória" at bounding box center [381, 213] width 107 height 14
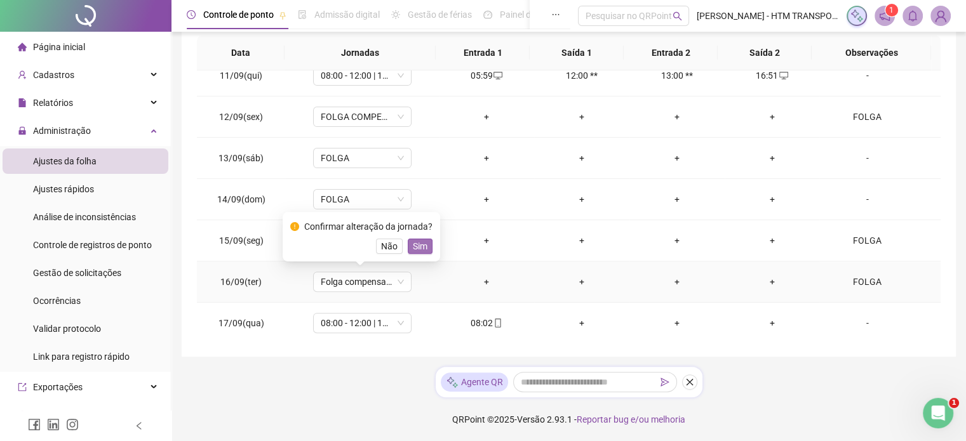
click at [420, 246] on span "Sim" at bounding box center [420, 246] width 15 height 14
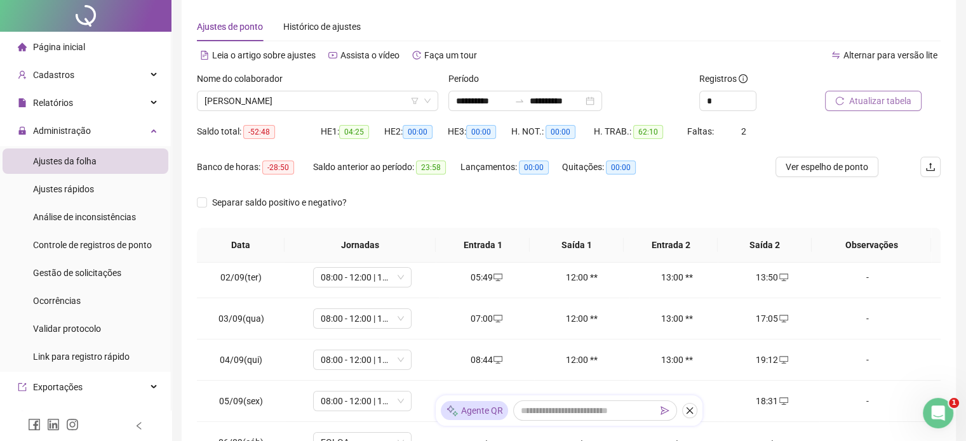
scroll to position [0, 0]
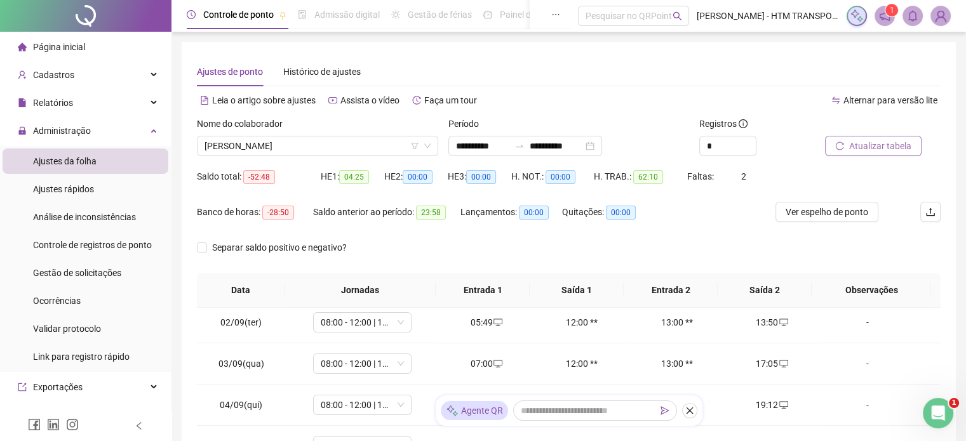
click at [853, 149] on span "Atualizar tabela" at bounding box center [880, 146] width 62 height 14
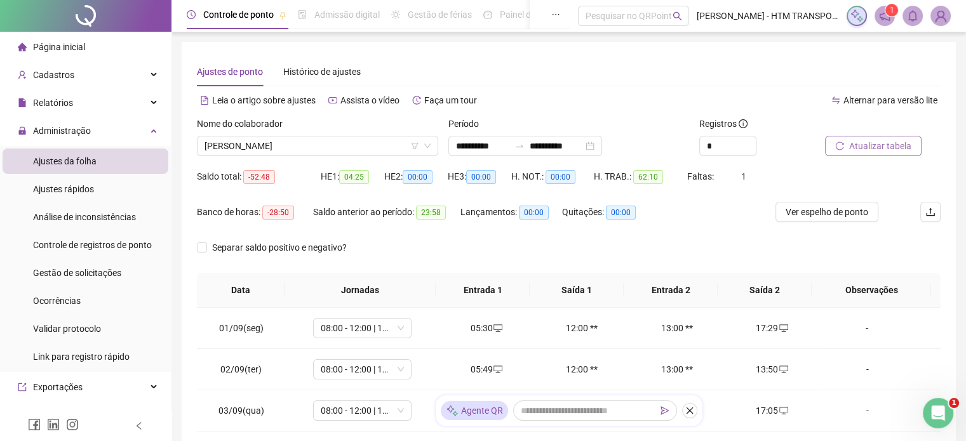
click at [881, 148] on span "Atualizar tabela" at bounding box center [880, 146] width 62 height 14
